Goal: Transaction & Acquisition: Download file/media

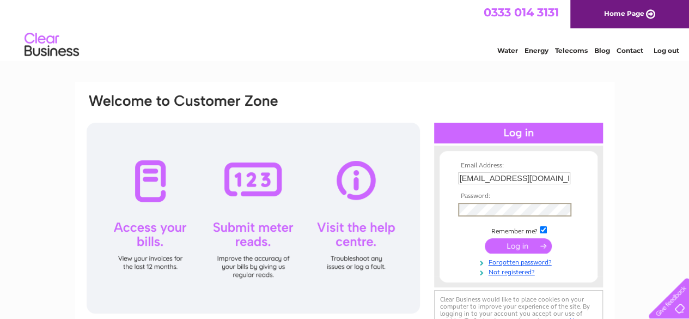
click at [485, 238] on input "submit" at bounding box center [518, 245] width 67 height 15
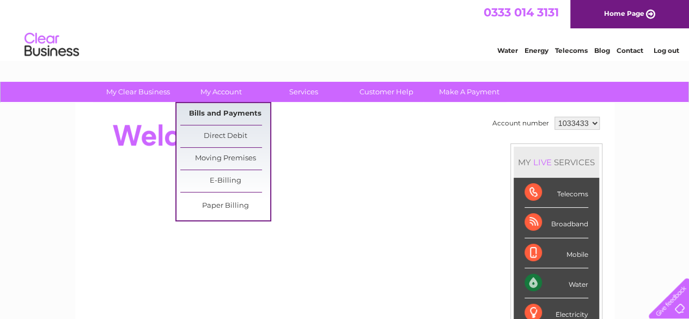
click at [224, 118] on link "Bills and Payments" at bounding box center [225, 114] width 90 height 22
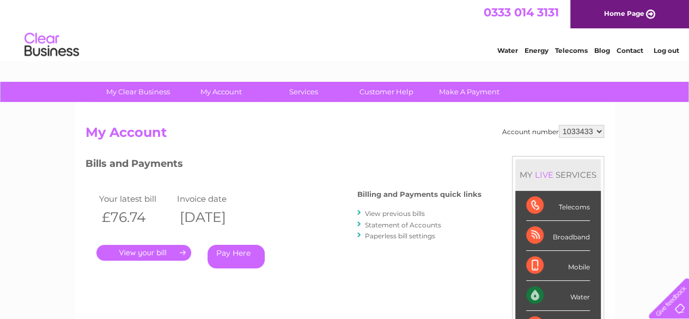
click at [396, 211] on link "View previous bills" at bounding box center [395, 213] width 60 height 8
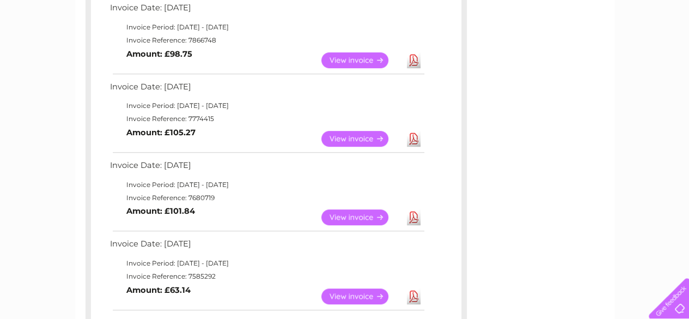
scroll to position [362, 0]
click at [412, 217] on link "Download" at bounding box center [414, 217] width 14 height 16
click at [504, 35] on div "Account number 1033433 Previous Invoices Download or view any of your previous …" at bounding box center [344, 171] width 539 height 860
